Goal: Task Accomplishment & Management: Use online tool/utility

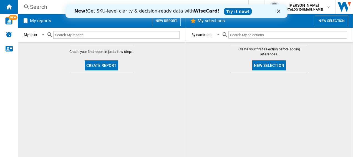
click at [279, 12] on icon "Close" at bounding box center [278, 10] width 3 height 3
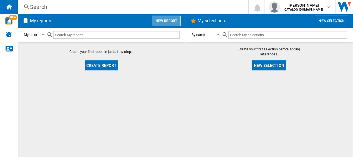
click at [166, 20] on button "New report" at bounding box center [166, 21] width 29 height 11
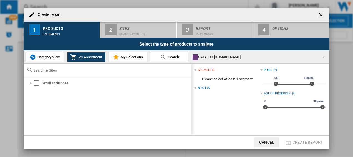
click at [93, 55] on span "My Assortment" at bounding box center [89, 57] width 25 height 4
click at [93, 56] on span "My Assortment" at bounding box center [89, 57] width 25 height 4
click at [208, 88] on div "Brands" at bounding box center [204, 88] width 12 height 4
click at [206, 87] on div "Brands" at bounding box center [204, 88] width 12 height 4
click at [34, 83] on div "Select" at bounding box center [37, 83] width 6 height 6
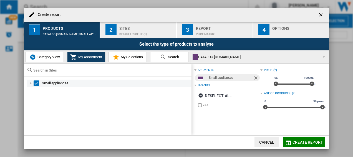
click at [36, 82] on div "Select" at bounding box center [37, 83] width 6 height 6
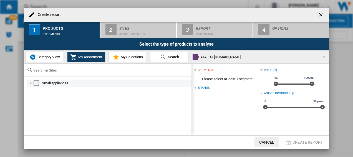
click at [37, 83] on div "Select" at bounding box center [37, 83] width 6 height 6
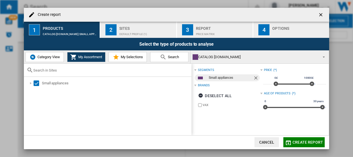
click at [50, 56] on span "Category View" at bounding box center [48, 57] width 24 height 4
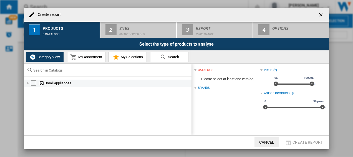
click at [28, 83] on div at bounding box center [28, 83] width 6 height 6
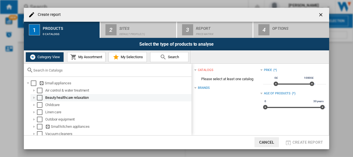
scroll to position [2, 0]
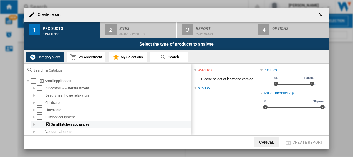
click at [34, 123] on div at bounding box center [34, 124] width 6 height 6
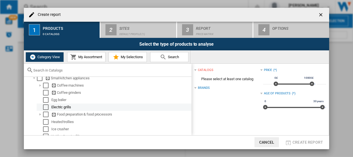
scroll to position [14, 0]
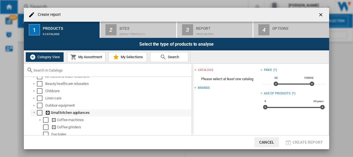
click at [35, 112] on div at bounding box center [34, 113] width 6 height 6
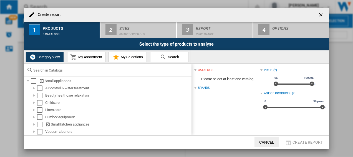
click at [87, 56] on span "My Assortment" at bounding box center [89, 57] width 25 height 4
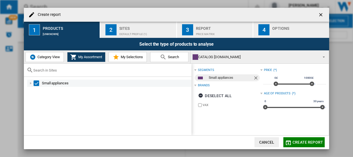
click at [30, 82] on div at bounding box center [31, 83] width 6 height 6
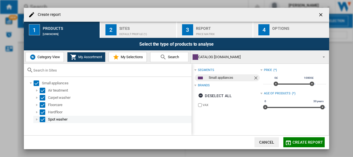
click at [37, 119] on div at bounding box center [37, 119] width 6 height 6
drag, startPoint x: 71, startPoint y: 93, endPoint x: 60, endPoint y: 42, distance: 52.3
click at [60, 42] on div "Select the type of products to analyse" at bounding box center [176, 44] width 305 height 12
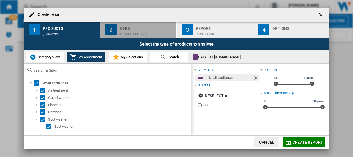
click at [142, 29] on div "Sites" at bounding box center [146, 27] width 55 height 6
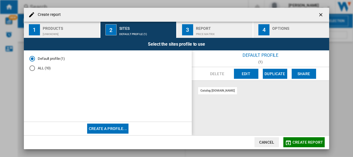
click at [72, 32] on div "[UNKNOWN]" at bounding box center [70, 33] width 55 height 6
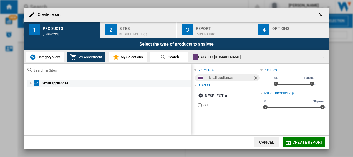
click at [30, 82] on div at bounding box center [31, 83] width 6 height 6
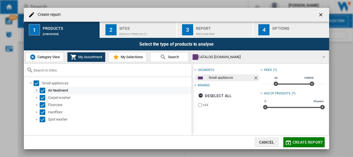
click at [43, 89] on div "Select" at bounding box center [43, 90] width 6 height 6
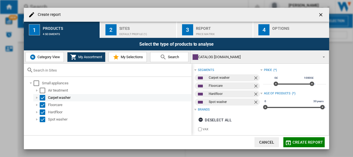
click at [42, 96] on div "Select" at bounding box center [43, 98] width 6 height 6
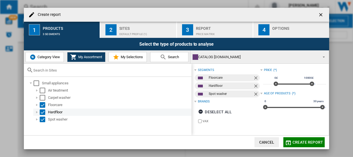
click at [42, 111] on div "Select" at bounding box center [43, 112] width 6 height 6
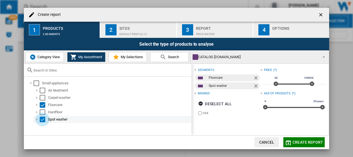
click at [41, 118] on div "Select" at bounding box center [43, 119] width 6 height 6
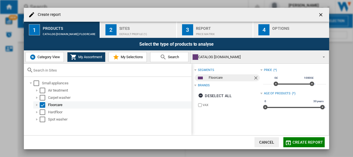
click at [42, 102] on div "Select" at bounding box center [43, 105] width 6 height 6
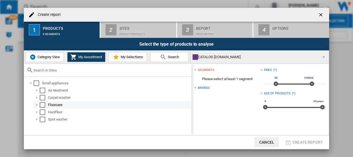
click at [43, 104] on div "Select" at bounding box center [43, 105] width 6 height 6
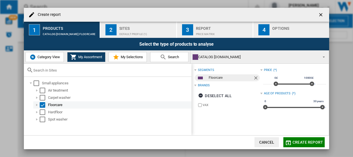
click at [37, 104] on div at bounding box center [37, 105] width 6 height 6
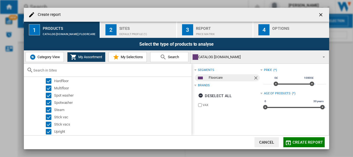
scroll to position [85, 0]
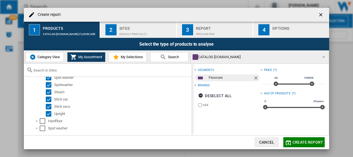
click at [127, 30] on div "Default profile (1)" at bounding box center [146, 33] width 55 height 6
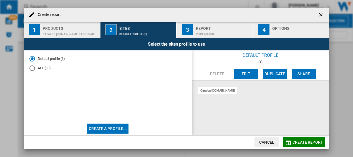
click at [45, 66] on md-radio-button "ALL (10)" at bounding box center [107, 68] width 157 height 5
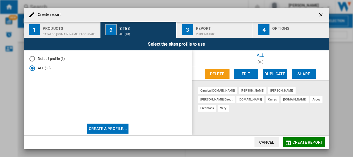
click at [225, 30] on div "Price Matrix" at bounding box center [223, 33] width 55 height 6
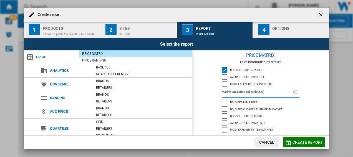
scroll to position [0, 0]
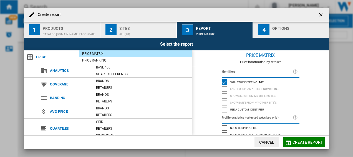
click at [140, 29] on div "Sites" at bounding box center [146, 27] width 55 height 6
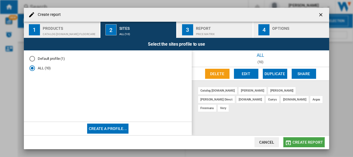
click at [299, 144] on button "Create report" at bounding box center [304, 142] width 41 height 10
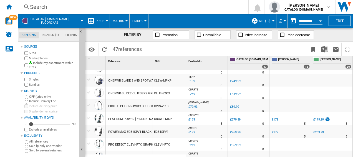
scroll to position [500, 0]
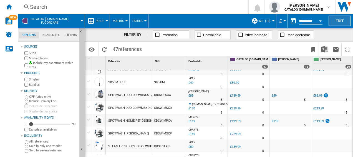
click at [340, 18] on button "Edit" at bounding box center [340, 21] width 22 height 10
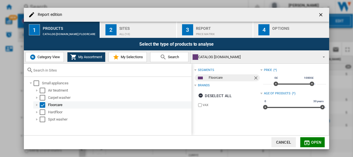
click at [44, 105] on div "Select" at bounding box center [43, 105] width 6 height 6
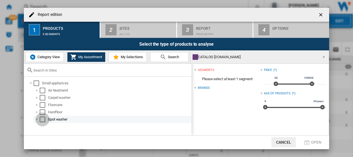
click at [41, 120] on div "Select" at bounding box center [43, 119] width 6 height 6
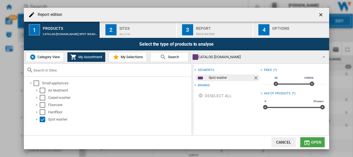
click at [315, 143] on span "Open" at bounding box center [316, 142] width 11 height 4
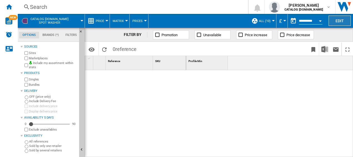
click at [344, 22] on button "Edit" at bounding box center [340, 21] width 22 height 10
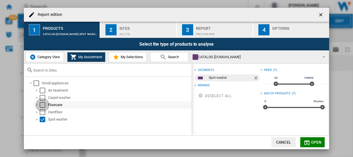
click at [44, 105] on div "Select" at bounding box center [43, 105] width 6 height 6
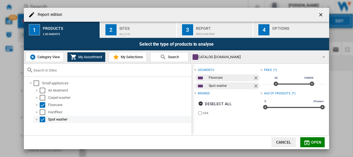
click at [44, 120] on div "Select" at bounding box center [43, 119] width 6 height 6
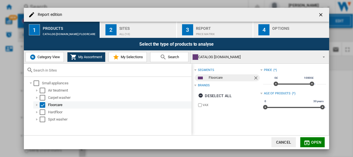
click at [38, 106] on div "Report edition ..." at bounding box center [37, 105] width 6 height 6
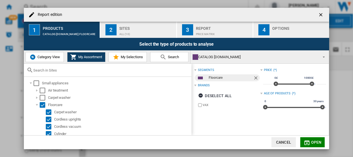
scroll to position [28, 0]
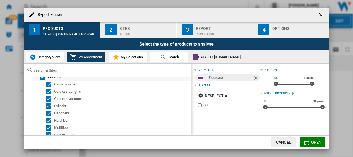
click at [42, 78] on div "Select" at bounding box center [43, 77] width 6 height 6
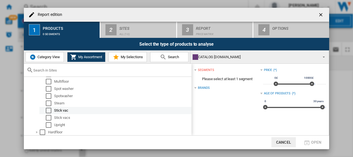
scroll to position [83, 0]
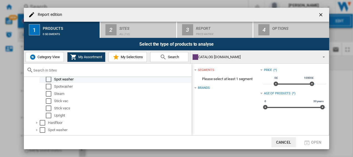
click at [64, 80] on div "Spot washer" at bounding box center [122, 79] width 137 height 6
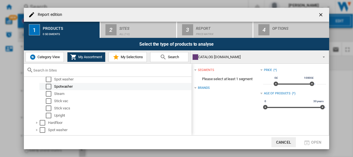
click at [68, 87] on div "Spotwasher" at bounding box center [122, 87] width 137 height 6
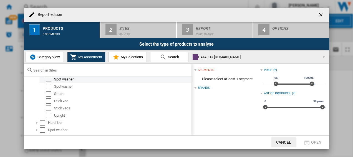
click at [51, 79] on div "Select" at bounding box center [49, 79] width 6 height 6
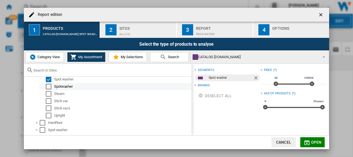
click at [48, 85] on div "Select" at bounding box center [49, 87] width 6 height 6
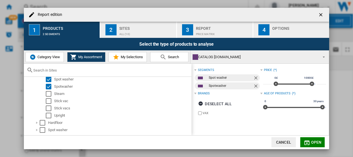
click at [316, 143] on span "Open" at bounding box center [316, 142] width 11 height 4
